Goal: Task Accomplishment & Management: Complete application form

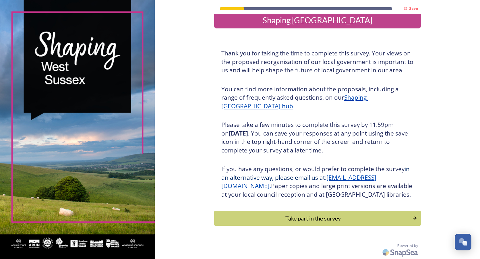
scroll to position [17, 0]
click at [310, 220] on div "Take part in the survey" at bounding box center [313, 218] width 194 height 9
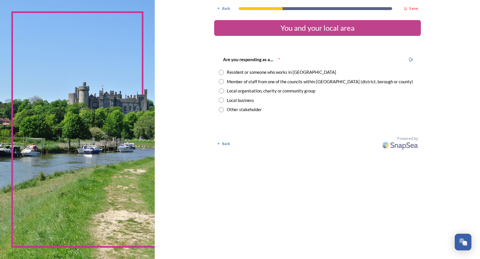
click at [221, 72] on input "radio" at bounding box center [221, 72] width 5 height 5
radio input "true"
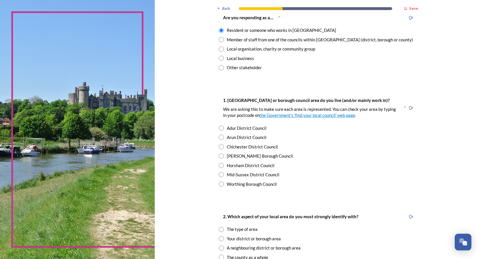
scroll to position [86, 0]
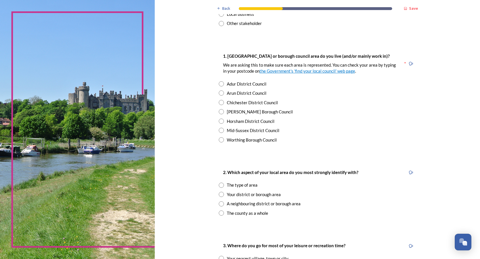
click at [219, 113] on input "radio" at bounding box center [221, 111] width 5 height 5
radio input "true"
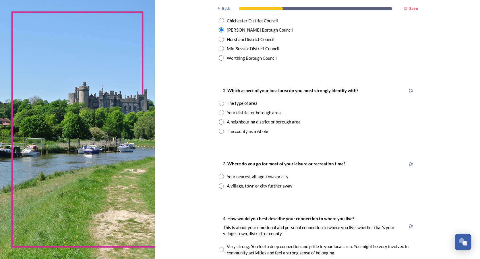
scroll to position [172, 0]
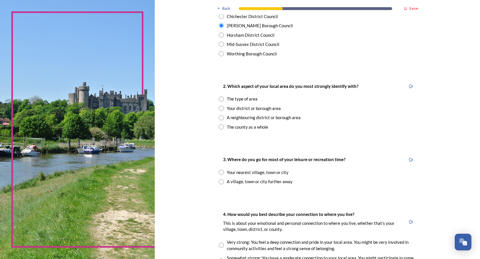
click at [219, 128] on input "radio" at bounding box center [221, 126] width 5 height 5
radio input "true"
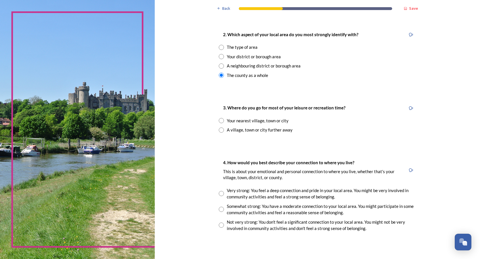
scroll to position [258, 0]
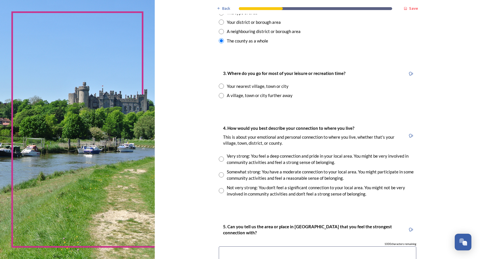
click at [222, 85] on div "Your nearest village, town or city" at bounding box center [318, 86] width 198 height 7
radio input "true"
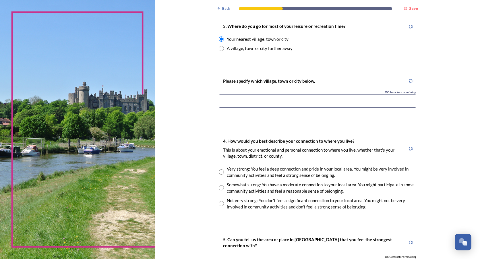
scroll to position [316, 0]
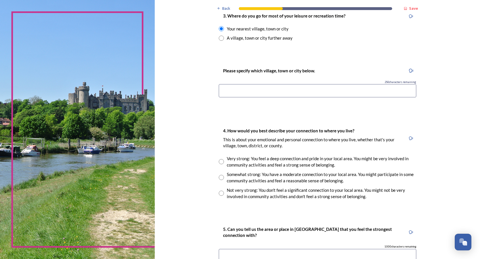
click at [230, 93] on input at bounding box center [318, 90] width 198 height 13
click at [225, 91] on input "CRawley" at bounding box center [318, 90] width 198 height 13
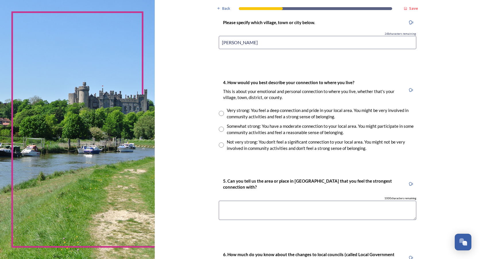
scroll to position [373, 0]
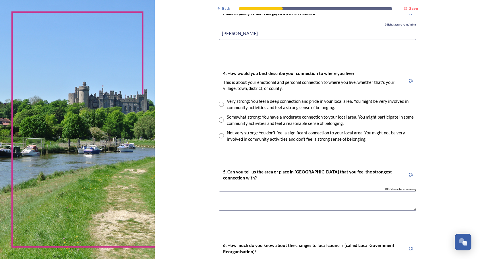
type input "Crawley"
click at [220, 102] on input "radio" at bounding box center [221, 104] width 5 height 5
radio input "true"
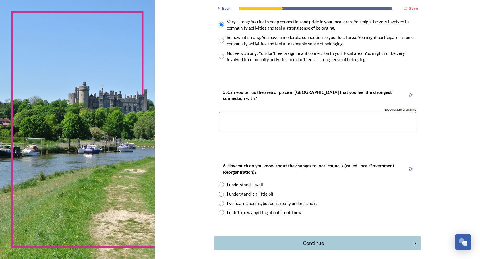
scroll to position [459, 0]
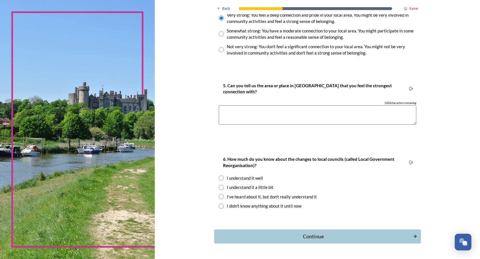
click at [225, 113] on textarea at bounding box center [318, 114] width 198 height 19
click at [224, 111] on textarea "NOrth of the County - Crawley Horsham and Burgess Hill" at bounding box center [318, 114] width 198 height 19
click at [276, 111] on textarea "North of the County - Crawley Horsham and Burgess Hill" at bounding box center [318, 114] width 198 height 19
click at [332, 113] on textarea "North of the County - Crawley, Horsham and Burgess Hill" at bounding box center [318, 114] width 198 height 19
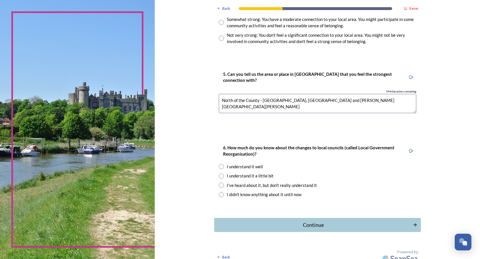
scroll to position [477, 0]
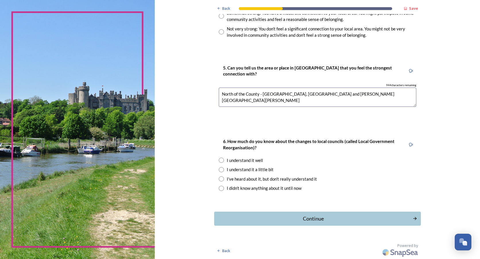
type textarea "North of the County - Crawley, Horsham and Burgess Hill"
click at [220, 171] on input "radio" at bounding box center [221, 169] width 5 height 5
radio input "true"
click at [220, 160] on input "radio" at bounding box center [221, 160] width 5 height 5
radio input "true"
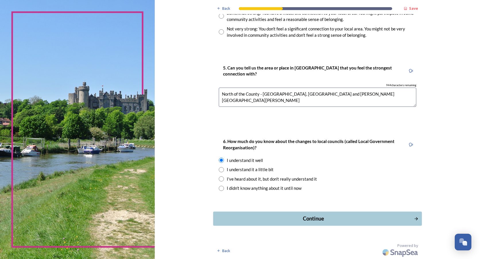
click at [303, 216] on div "Continue" at bounding box center [313, 219] width 194 height 8
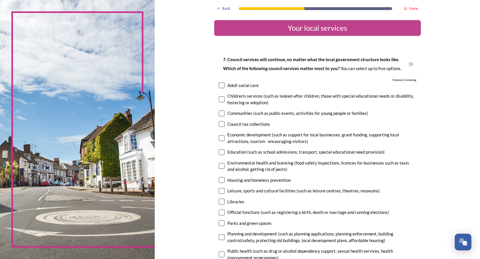
click at [221, 86] on input "checkbox" at bounding box center [222, 85] width 6 height 6
checkbox input "true"
click at [219, 100] on input "checkbox" at bounding box center [222, 99] width 6 height 6
checkbox input "true"
click at [219, 114] on input "checkbox" at bounding box center [222, 114] width 6 height 6
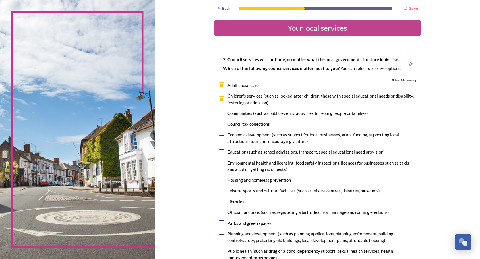
checkbox input "true"
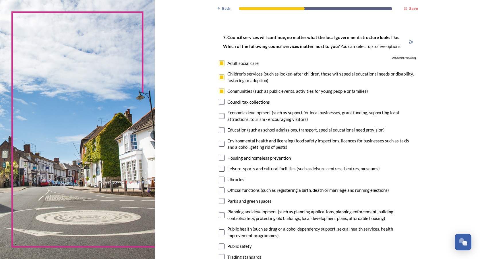
scroll to position [29, 0]
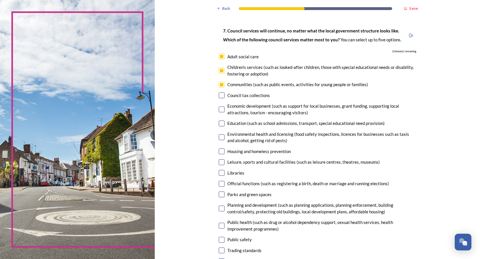
click at [219, 96] on input "checkbox" at bounding box center [222, 95] width 6 height 6
checkbox input "true"
click at [219, 122] on input "checkbox" at bounding box center [222, 124] width 6 height 6
checkbox input "true"
click at [219, 109] on input "checkbox" at bounding box center [222, 110] width 6 height 6
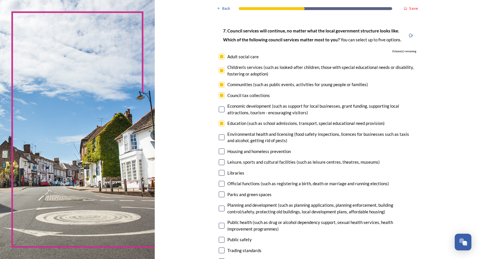
checkbox input "false"
click at [220, 137] on input "checkbox" at bounding box center [222, 137] width 6 height 6
checkbox input "false"
click at [219, 152] on input "checkbox" at bounding box center [222, 151] width 6 height 6
checkbox input "false"
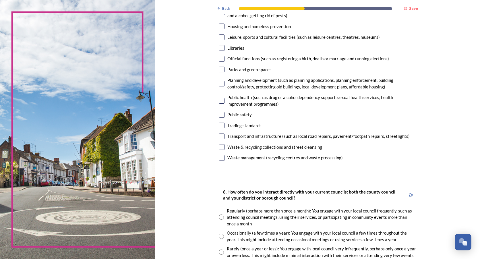
scroll to position [144, 0]
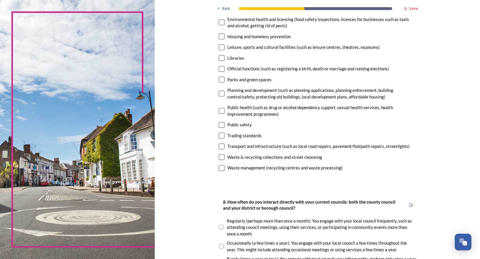
click at [220, 169] on input "checkbox" at bounding box center [222, 168] width 6 height 6
checkbox input "false"
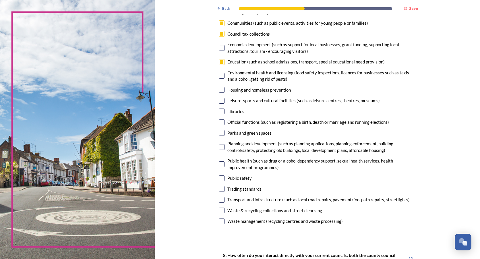
scroll to position [29, 0]
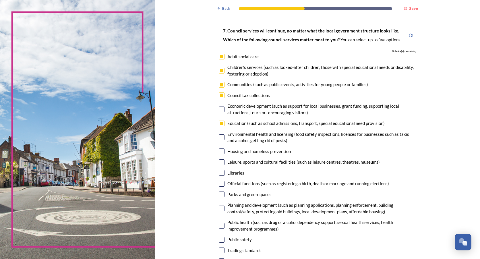
click at [221, 85] on input "checkbox" at bounding box center [222, 85] width 6 height 6
checkbox input "false"
click at [220, 95] on input "checkbox" at bounding box center [222, 95] width 6 height 6
checkbox input "false"
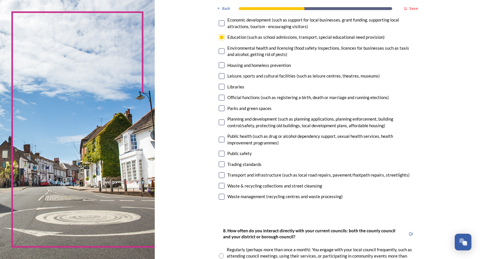
click at [220, 187] on input "checkbox" at bounding box center [222, 186] width 6 height 6
checkbox input "true"
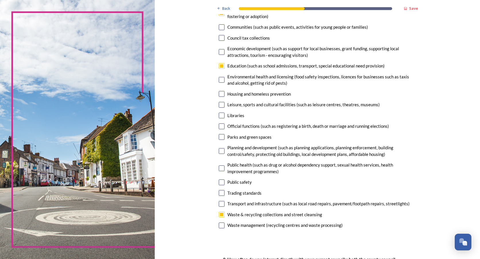
click at [220, 93] on input "checkbox" at bounding box center [222, 94] width 6 height 6
checkbox input "true"
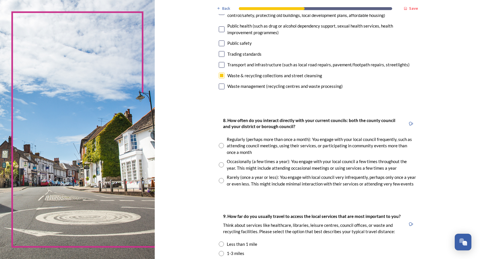
scroll to position [258, 0]
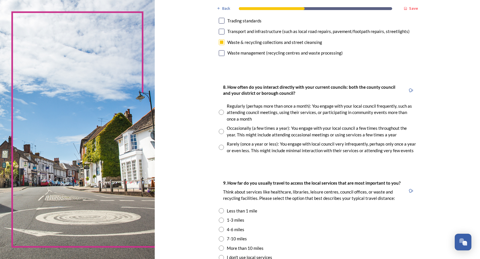
click at [219, 131] on input "radio" at bounding box center [221, 131] width 5 height 5
radio input "true"
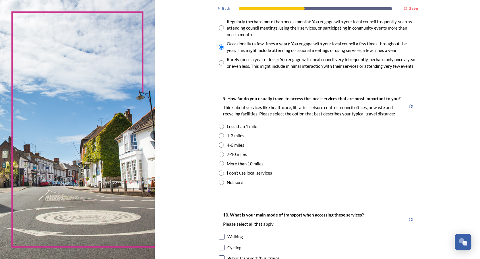
scroll to position [345, 0]
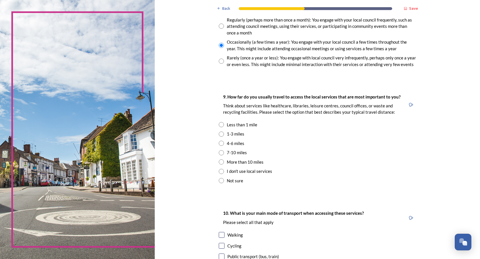
click at [219, 134] on input "radio" at bounding box center [221, 133] width 5 height 5
radio input "true"
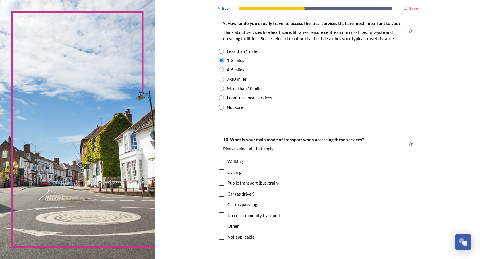
scroll to position [431, 0]
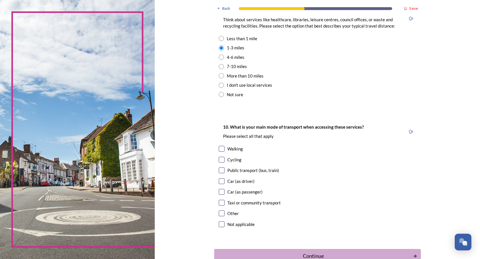
click at [219, 148] on input "checkbox" at bounding box center [222, 149] width 6 height 6
checkbox input "true"
click at [219, 170] on input "checkbox" at bounding box center [222, 170] width 6 height 6
checkbox input "true"
click at [220, 204] on input "checkbox" at bounding box center [222, 203] width 6 height 6
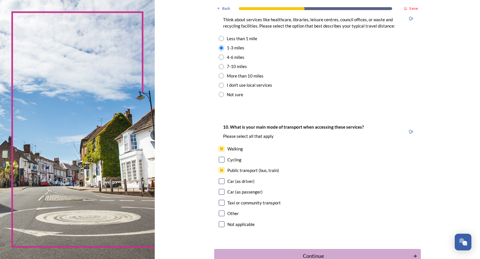
checkbox input "true"
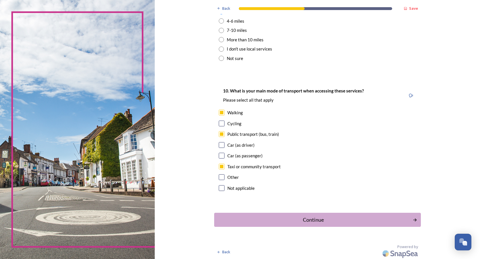
scroll to position [468, 0]
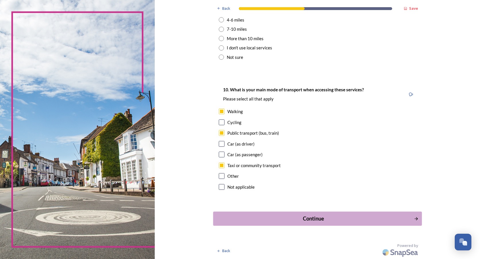
click at [314, 222] on div "Continue" at bounding box center [313, 219] width 194 height 8
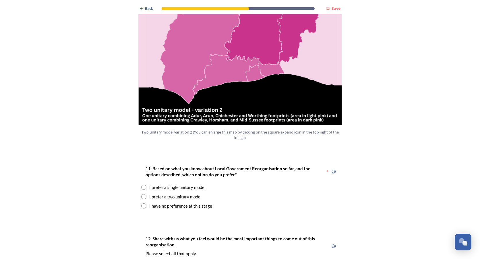
scroll to position [689, 0]
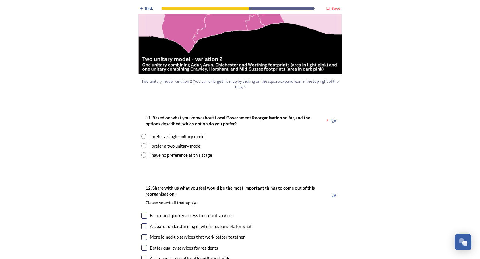
click at [142, 134] on input "radio" at bounding box center [143, 136] width 5 height 5
radio input "true"
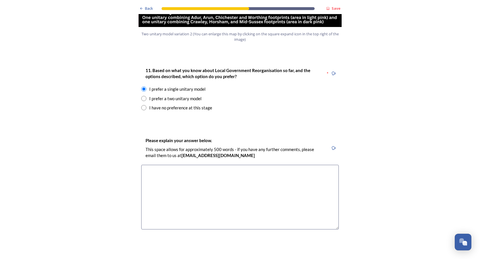
scroll to position [746, 0]
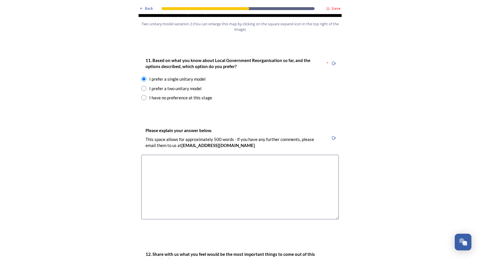
click at [154, 155] on textarea at bounding box center [240, 187] width 198 height 65
click at [190, 155] on textarea "West Sussex has worked as a whole since the early 1970's" at bounding box center [240, 187] width 198 height 65
click at [267, 155] on textarea "West Sussex has worked well as a whole since the early 1970's" at bounding box center [240, 187] width 198 height 65
click at [324, 155] on textarea "West Sussex has worked well as a whole since the early 1970's and although i ap…" at bounding box center [240, 187] width 198 height 65
drag, startPoint x: 183, startPoint y: 151, endPoint x: 196, endPoint y: 151, distance: 12.9
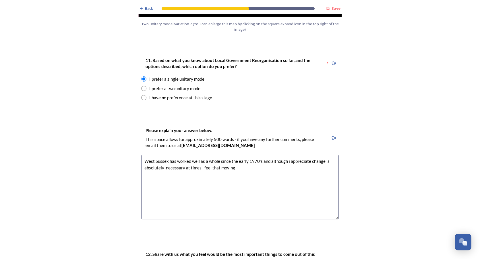
click at [196, 155] on textarea "West Sussex has worked well as a whole since the early 1970's and although i ap…" at bounding box center [240, 187] width 198 height 65
click at [237, 155] on textarea "West Sussex has worked well as a whole since the early 1970's and although i ap…" at bounding box center [240, 187] width 198 height 65
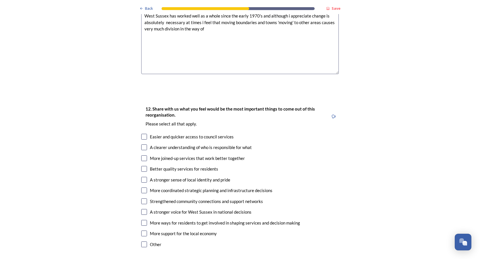
scroll to position [919, 0]
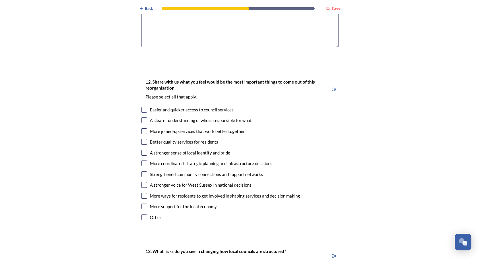
type textarea "West Sussex has worked well as a whole since the early 1970's and although i ap…"
click at [144, 128] on input "checkbox" at bounding box center [144, 131] width 6 height 6
checkbox input "true"
click at [143, 139] on input "checkbox" at bounding box center [144, 142] width 6 height 6
checkbox input "true"
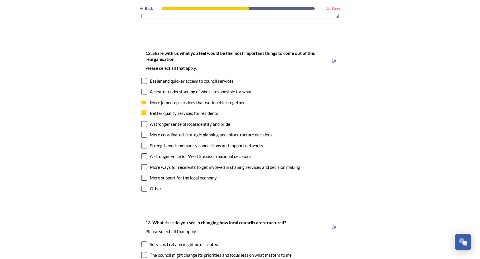
scroll to position [976, 0]
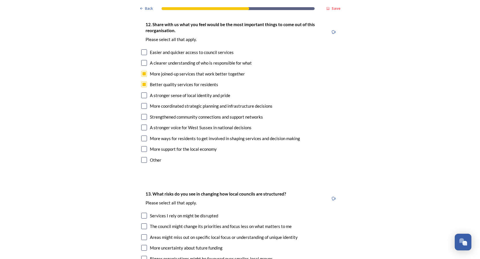
click at [141, 92] on input "checkbox" at bounding box center [144, 95] width 6 height 6
checkbox input "true"
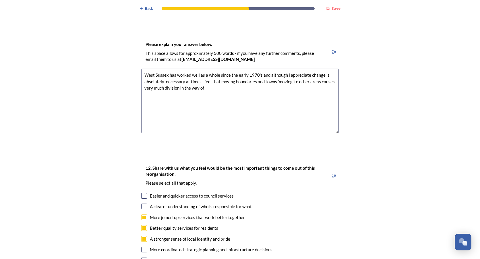
scroll to position [746, 0]
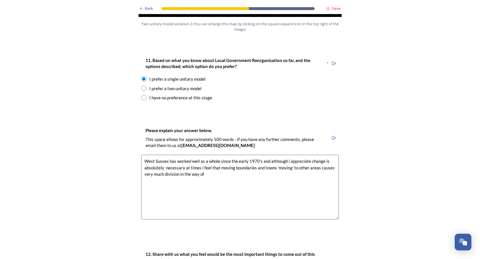
click at [211, 158] on textarea "West Sussex has worked well as a whole since the early 1970's and although i ap…" at bounding box center [240, 187] width 198 height 65
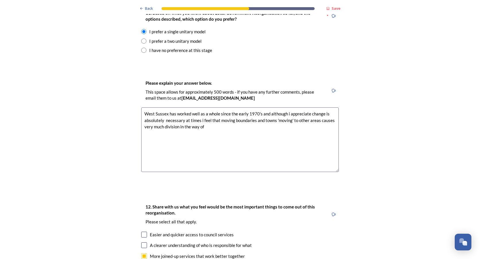
scroll to position [804, 0]
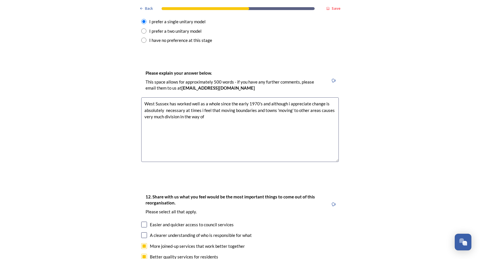
click at [204, 100] on textarea "West Sussex has worked well as a whole since the early 1970's and although i ap…" at bounding box center [240, 129] width 198 height 65
drag, startPoint x: 179, startPoint y: 99, endPoint x: 205, endPoint y: 100, distance: 26.1
click at [205, 100] on textarea "West Sussex has worked well as a whole since the early 1970's and although i ap…" at bounding box center [240, 129] width 198 height 65
drag, startPoint x: 178, startPoint y: 98, endPoint x: 210, endPoint y: 104, distance: 32.4
click at [210, 104] on textarea "West Sussex has worked well as a whole since the early 1970's and although i ap…" at bounding box center [240, 129] width 198 height 65
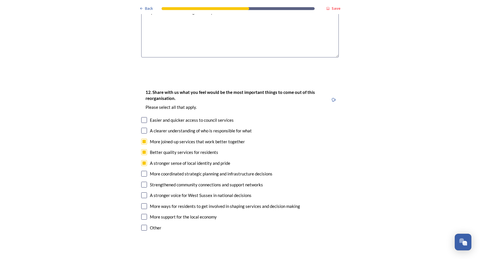
scroll to position [919, 0]
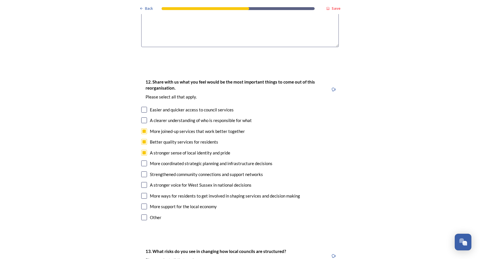
type textarea "West Sussex has worked well as a whole since the early 1970's and although i ap…"
click at [144, 182] on input "checkbox" at bounding box center [144, 185] width 6 height 6
checkbox input "true"
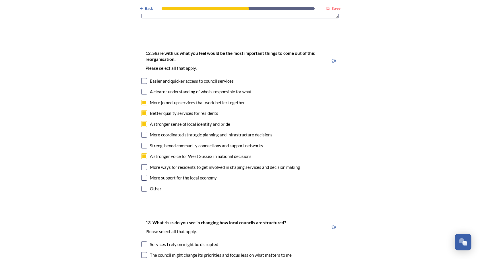
scroll to position [976, 0]
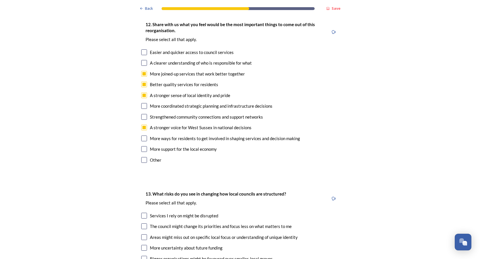
click at [141, 136] on input "checkbox" at bounding box center [144, 139] width 6 height 6
checkbox input "true"
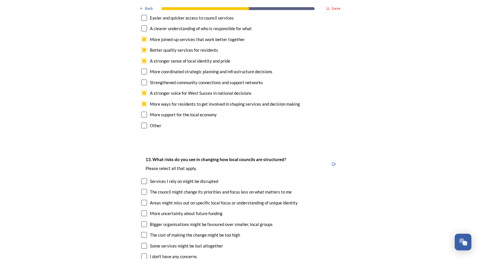
scroll to position [1034, 0]
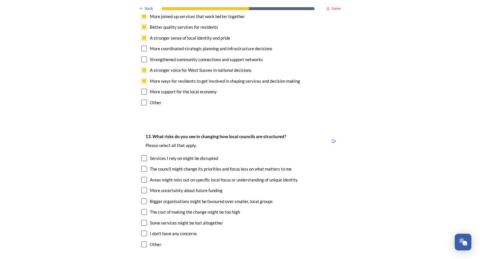
click at [144, 155] on input "checkbox" at bounding box center [144, 158] width 6 height 6
checkbox input "true"
click at [144, 166] on input "checkbox" at bounding box center [144, 169] width 6 height 6
checkbox input "true"
click at [143, 177] on input "checkbox" at bounding box center [144, 180] width 6 height 6
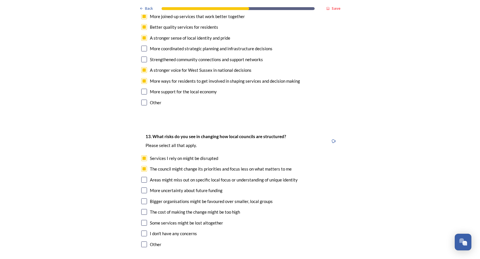
checkbox input "true"
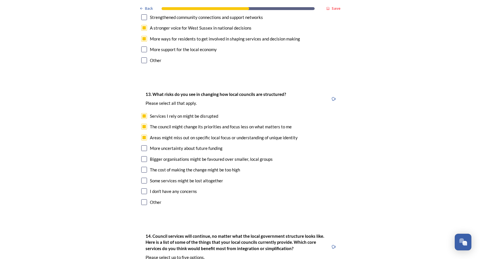
scroll to position [1091, 0]
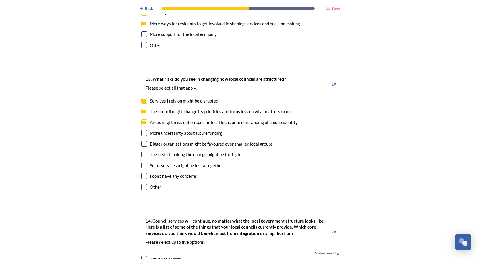
click at [144, 130] on input "checkbox" at bounding box center [144, 133] width 6 height 6
checkbox input "true"
click at [144, 141] on input "checkbox" at bounding box center [144, 144] width 6 height 6
checkbox input "true"
click at [144, 163] on input "checkbox" at bounding box center [144, 166] width 6 height 6
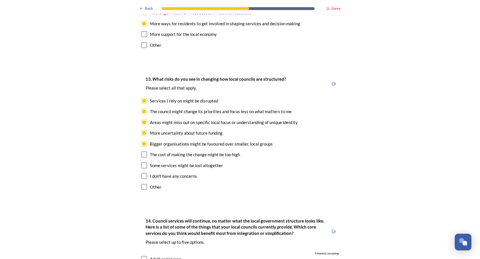
checkbox input "true"
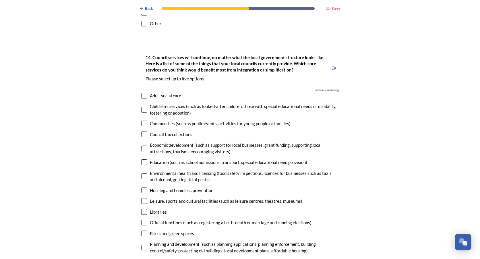
scroll to position [1263, 0]
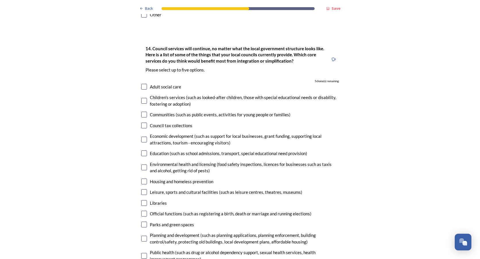
click at [143, 112] on input "checkbox" at bounding box center [144, 115] width 6 height 6
checkbox input "true"
click at [143, 137] on input "checkbox" at bounding box center [144, 140] width 6 height 6
checkbox input "true"
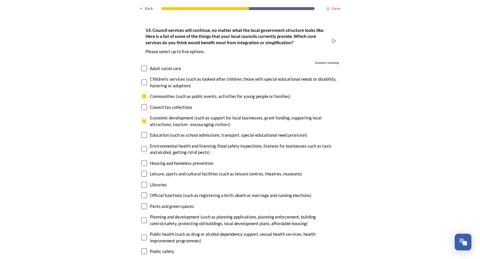
scroll to position [1292, 0]
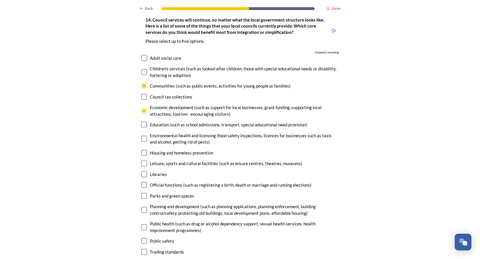
click at [143, 122] on input "checkbox" at bounding box center [144, 125] width 6 height 6
checkbox input "true"
click at [141, 150] on input "checkbox" at bounding box center [144, 153] width 6 height 6
checkbox input "true"
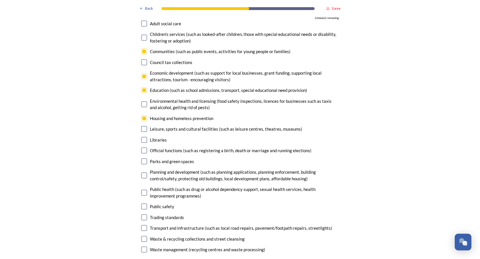
scroll to position [1349, 0]
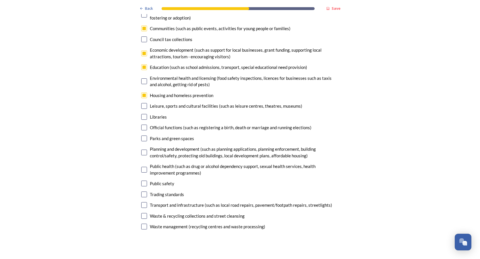
click at [143, 150] on input "checkbox" at bounding box center [144, 153] width 6 height 6
checkbox input "true"
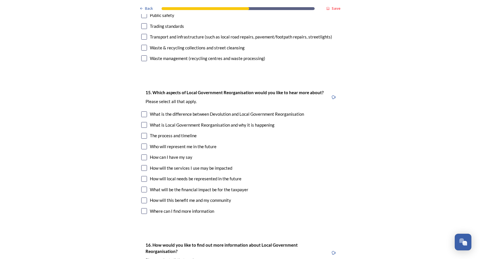
scroll to position [1522, 0]
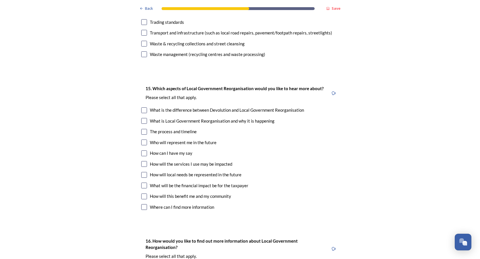
click at [149, 96] on div "15. Which aspects of Local Government Reorganisation would you like to hear mor…" at bounding box center [240, 148] width 207 height 138
click at [142, 107] on input "checkbox" at bounding box center [144, 110] width 6 height 6
checkbox input "true"
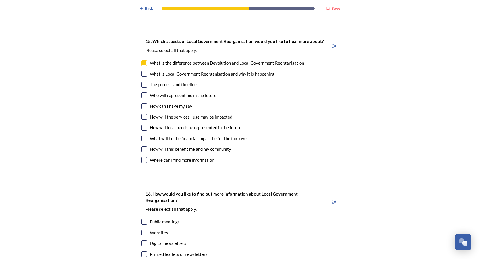
scroll to position [1579, 0]
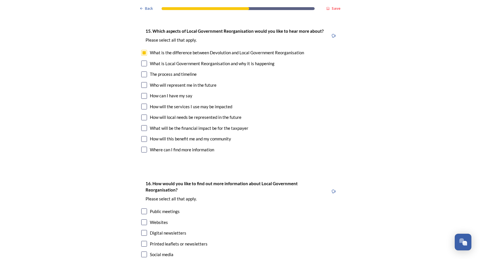
click at [144, 147] on input "checkbox" at bounding box center [144, 150] width 6 height 6
checkbox input "true"
click at [148, 125] on div "What will be the financial impact be for the taxpayer" at bounding box center [240, 128] width 198 height 7
checkbox input "true"
click at [142, 50] on input "checkbox" at bounding box center [144, 53] width 6 height 6
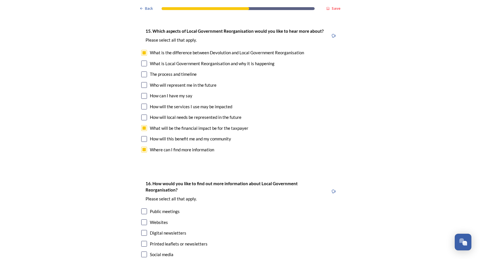
checkbox input "false"
click at [144, 136] on input "checkbox" at bounding box center [144, 139] width 6 height 6
checkbox input "true"
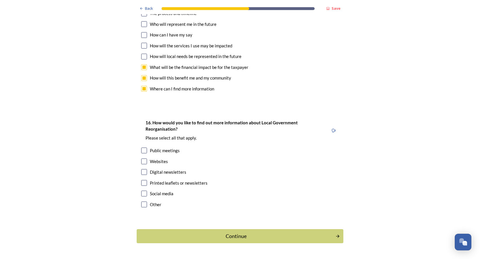
scroll to position [1641, 0]
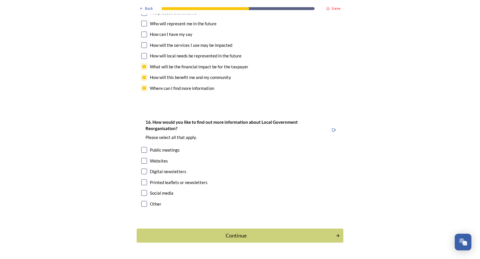
click at [142, 147] on input "checkbox" at bounding box center [144, 150] width 6 height 6
click at [144, 147] on input "checkbox" at bounding box center [144, 150] width 6 height 6
click at [143, 147] on input "checkbox" at bounding box center [144, 150] width 6 height 6
checkbox input "true"
click at [142, 169] on input "checkbox" at bounding box center [144, 172] width 6 height 6
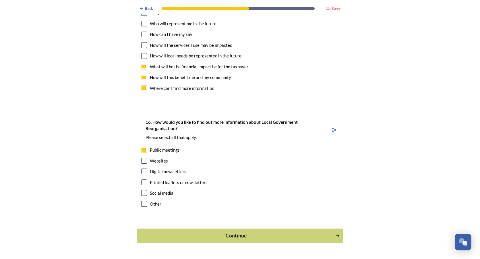
checkbox input "true"
click at [248, 232] on div "Continue" at bounding box center [236, 236] width 194 height 8
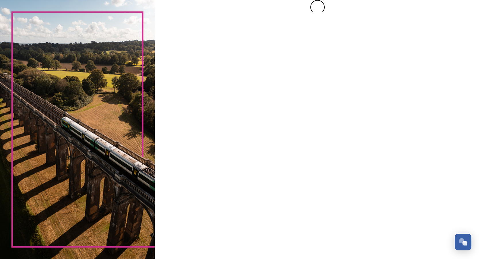
scroll to position [0, 0]
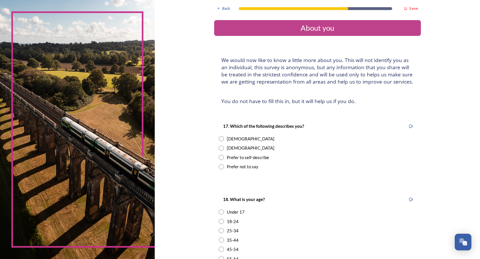
click at [219, 139] on input "radio" at bounding box center [221, 138] width 5 height 5
radio input "true"
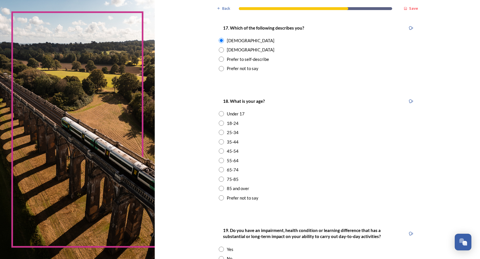
scroll to position [144, 0]
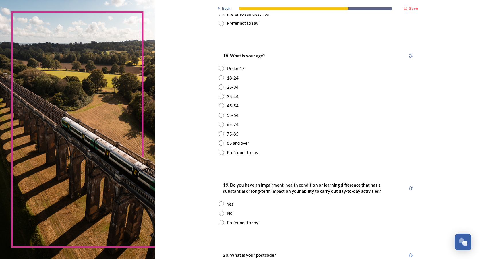
click at [219, 123] on input "radio" at bounding box center [221, 124] width 5 height 5
radio input "true"
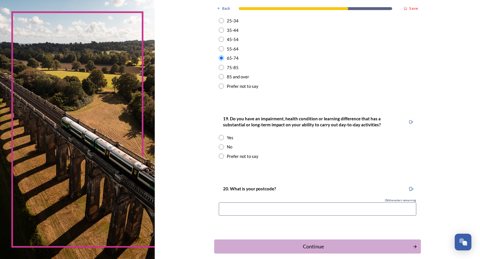
scroll to position [238, 0]
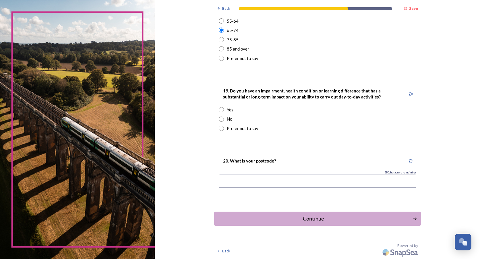
click at [219, 108] on input "radio" at bounding box center [221, 109] width 5 height 5
radio input "true"
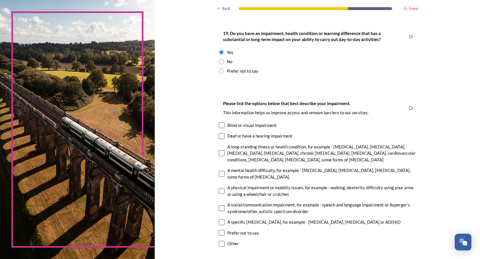
scroll to position [324, 0]
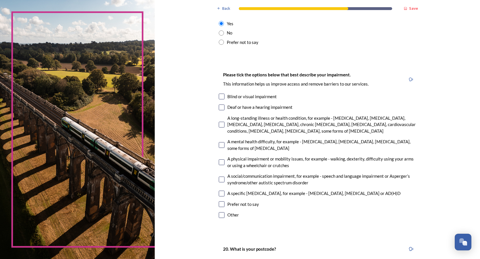
click at [219, 160] on input "checkbox" at bounding box center [222, 162] width 6 height 6
checkbox input "true"
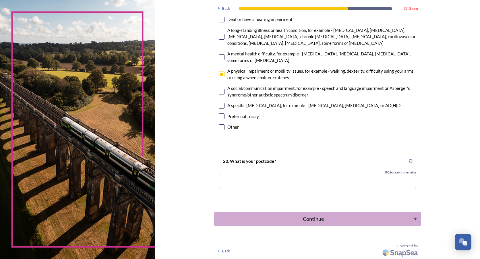
scroll to position [412, 0]
click at [230, 182] on input at bounding box center [318, 181] width 198 height 13
type input "RH10*"
click at [318, 221] on div "Continue" at bounding box center [313, 219] width 194 height 8
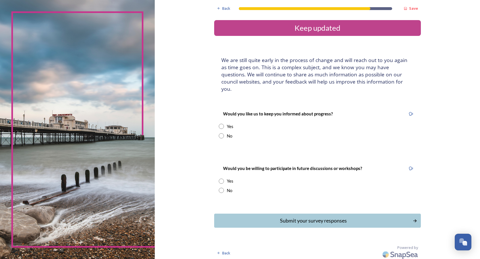
click at [223, 124] on input "radio" at bounding box center [221, 126] width 5 height 5
radio input "true"
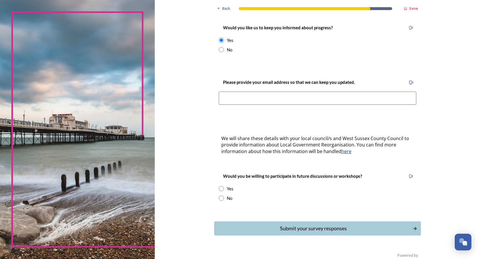
scroll to position [89, 0]
